Goal: Find specific page/section

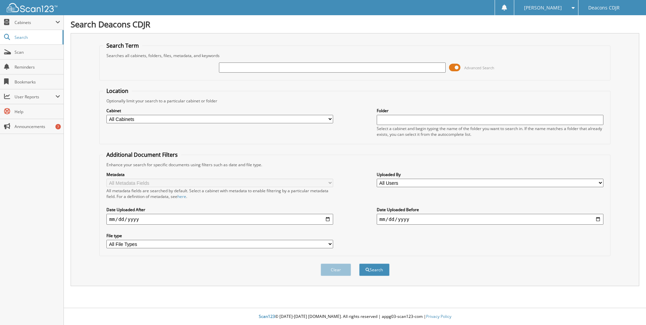
click at [230, 65] on input "text" at bounding box center [332, 67] width 227 height 10
type input "32418"
click at [359, 263] on button "Search" at bounding box center [374, 269] width 30 height 12
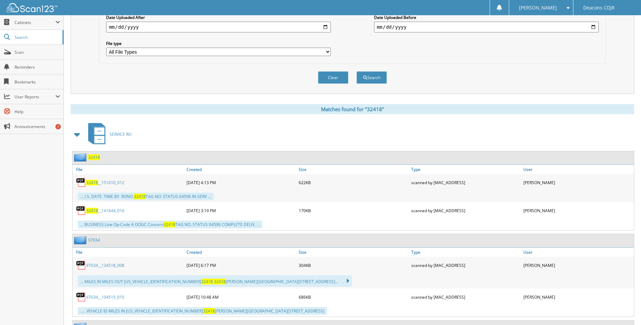
scroll to position [203, 0]
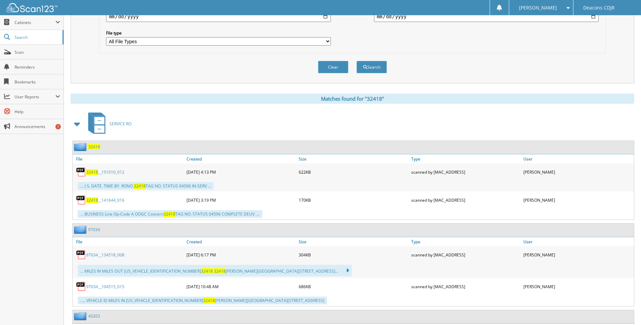
click at [88, 170] on span "32418" at bounding box center [92, 172] width 12 height 6
click at [92, 200] on span "32418" at bounding box center [92, 200] width 12 height 6
